Goal: Navigation & Orientation: Find specific page/section

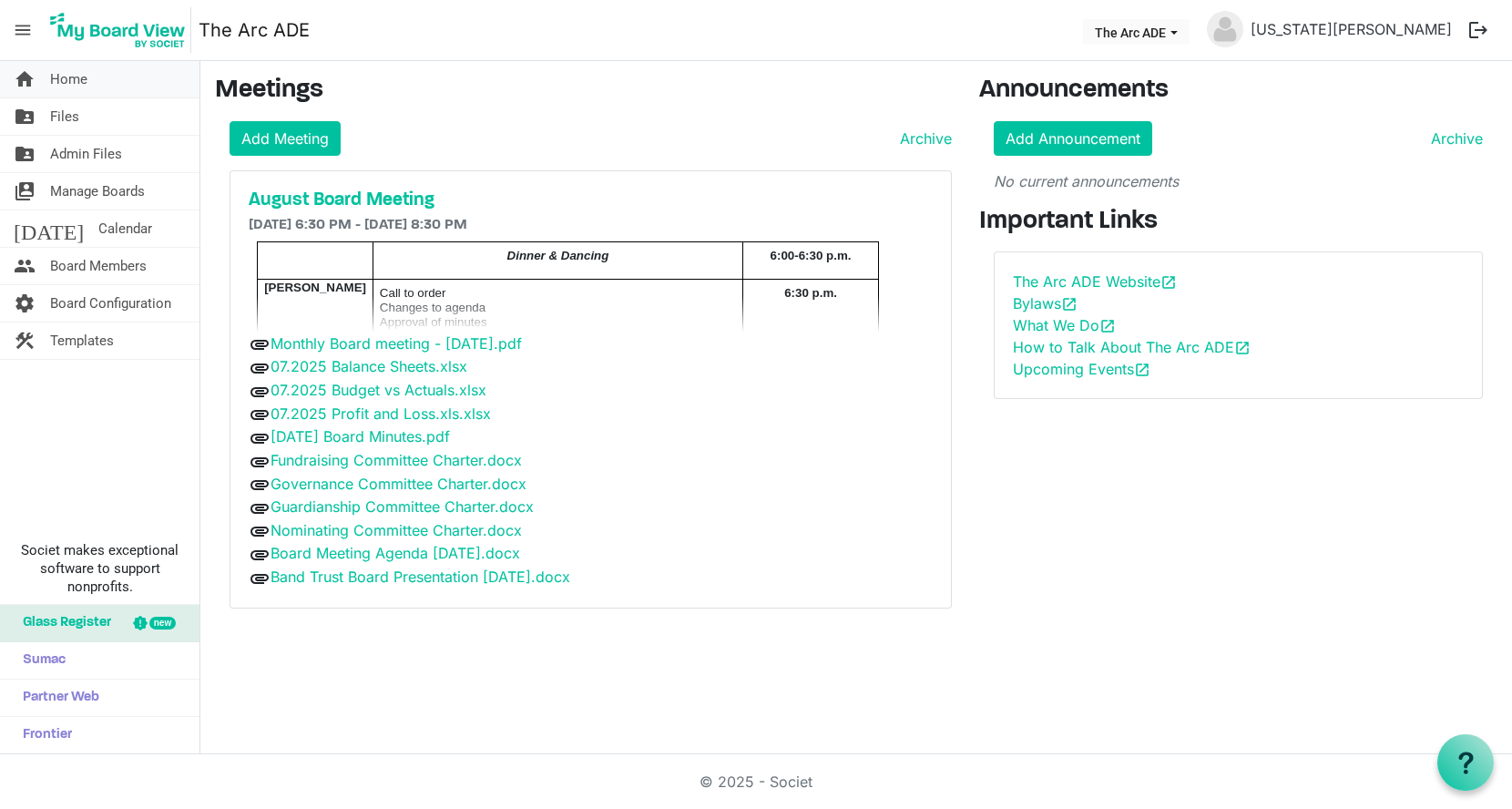
click at [88, 78] on link "home Home" at bounding box center [100, 80] width 200 height 37
click at [66, 81] on span "Home" at bounding box center [69, 80] width 38 height 37
click at [78, 263] on span "Board Members" at bounding box center [99, 266] width 97 height 37
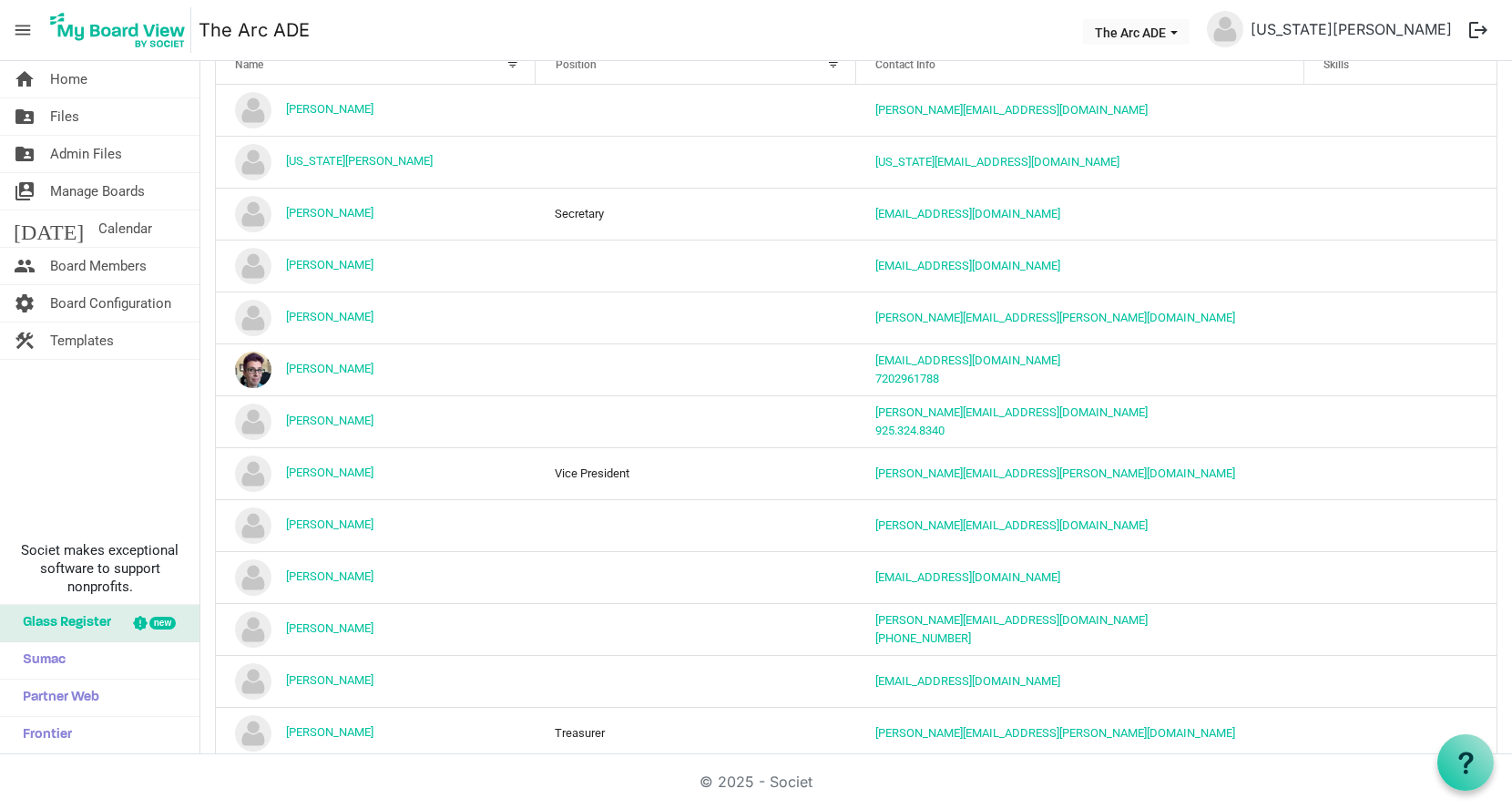
scroll to position [188, 0]
click at [108, 306] on span "Board Configuration" at bounding box center [111, 304] width 121 height 37
